Goal: Check status: Check status

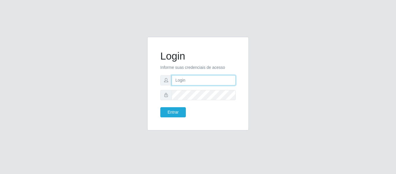
click at [209, 85] on input "text" at bounding box center [204, 80] width 64 height 10
type input "[PERSON_NAME][EMAIL_ADDRESS][PERSON_NAME][DOMAIN_NAME]"
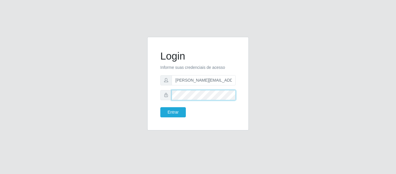
click at [160, 107] on button "Entrar" at bounding box center [173, 112] width 26 height 10
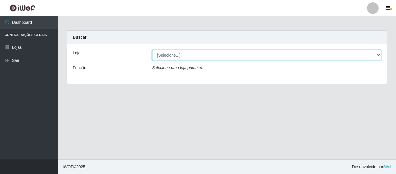
click at [189, 55] on select "[Selecione...] BomQueSó Agreste - Loja 2" at bounding box center [267, 55] width 230 height 10
select select "214"
click at [152, 50] on select "[Selecione...] BomQueSó Agreste - Loja 2" at bounding box center [267, 55] width 230 height 10
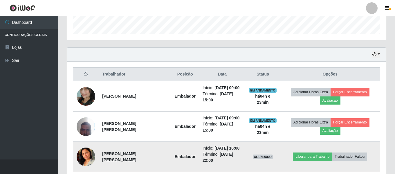
scroll to position [231, 0]
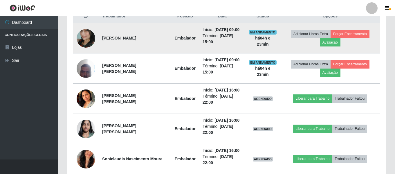
click at [85, 37] on img at bounding box center [86, 38] width 19 height 33
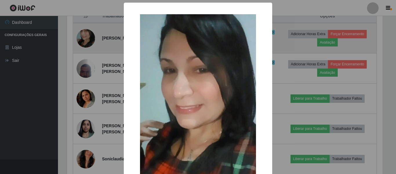
click at [85, 37] on div "× OK Cancel" at bounding box center [198, 87] width 396 height 174
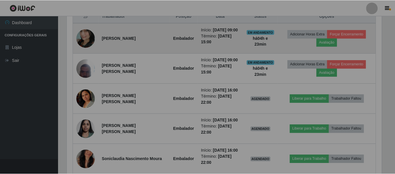
scroll to position [120, 319]
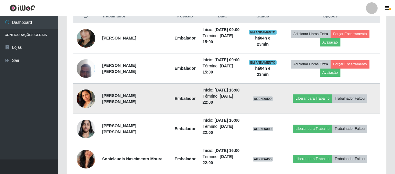
click at [84, 102] on img at bounding box center [86, 98] width 19 height 36
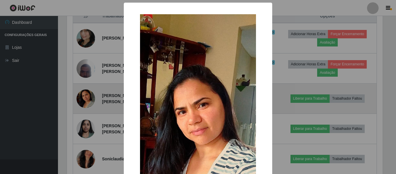
click at [84, 102] on div "× OK Cancel" at bounding box center [198, 87] width 396 height 174
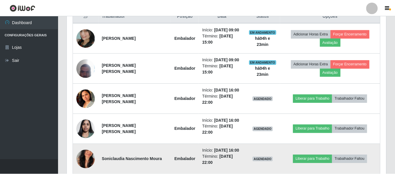
scroll to position [120, 319]
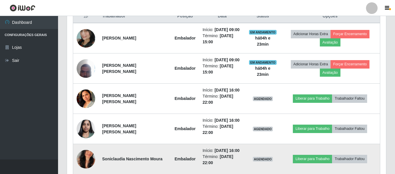
click at [84, 159] on img at bounding box center [86, 158] width 19 height 33
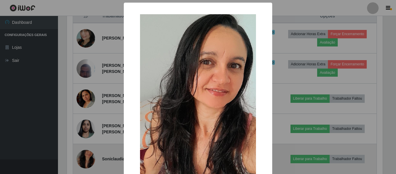
click at [84, 159] on div "× OK Cancel" at bounding box center [198, 87] width 396 height 174
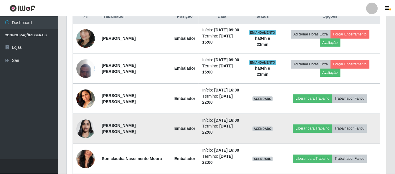
scroll to position [120, 319]
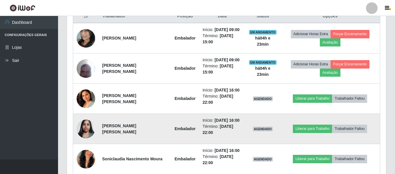
click at [87, 134] on img at bounding box center [86, 128] width 19 height 25
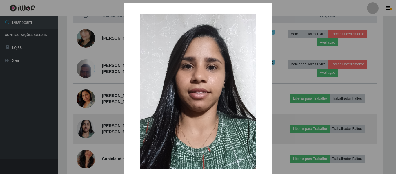
click at [87, 134] on div "× OK Cancel" at bounding box center [198, 87] width 396 height 174
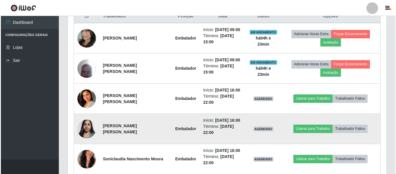
scroll to position [289, 0]
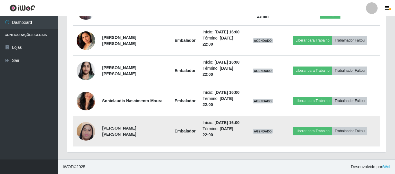
click at [90, 134] on img at bounding box center [86, 130] width 19 height 41
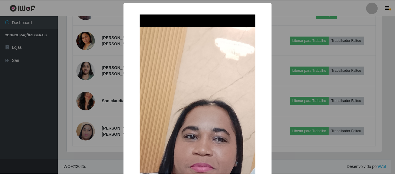
scroll to position [29, 0]
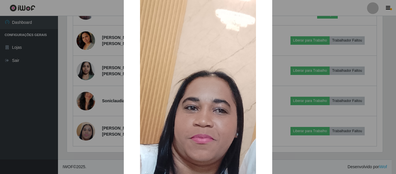
click at [75, 146] on div "× OK Cancel" at bounding box center [198, 87] width 396 height 174
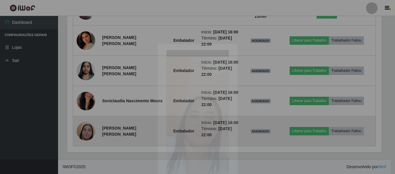
scroll to position [120, 319]
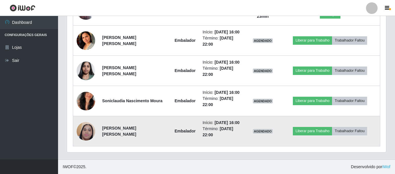
drag, startPoint x: 243, startPoint y: 121, endPoint x: 228, endPoint y: 123, distance: 15.2
click at [228, 123] on li "Início: [DATE] 16:00" at bounding box center [222, 123] width 39 height 6
